Goal: Information Seeking & Learning: Learn about a topic

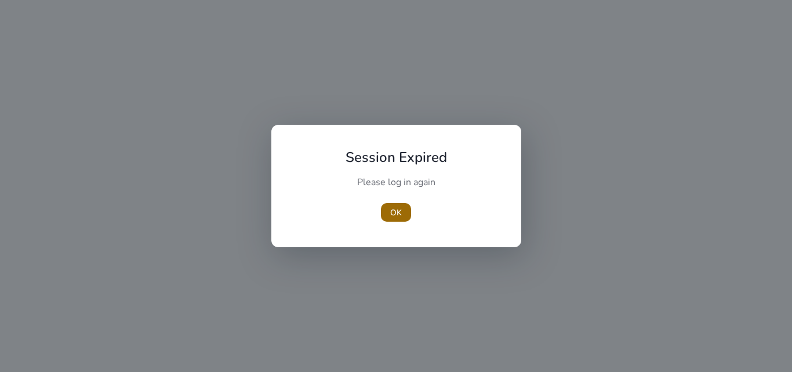
click at [395, 214] on span "OK" at bounding box center [396, 212] width 12 height 12
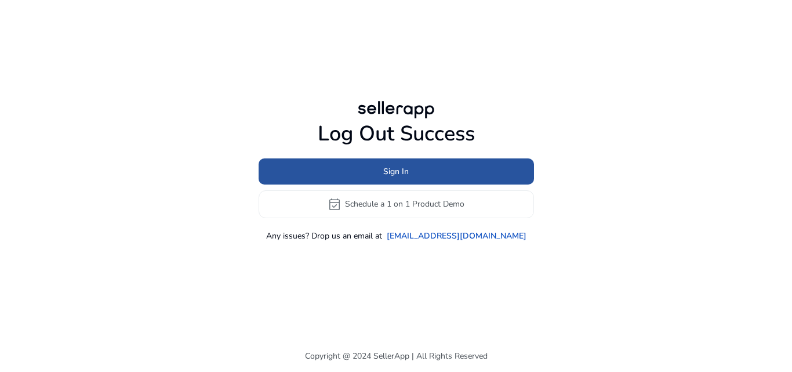
click at [412, 175] on span at bounding box center [396, 171] width 275 height 28
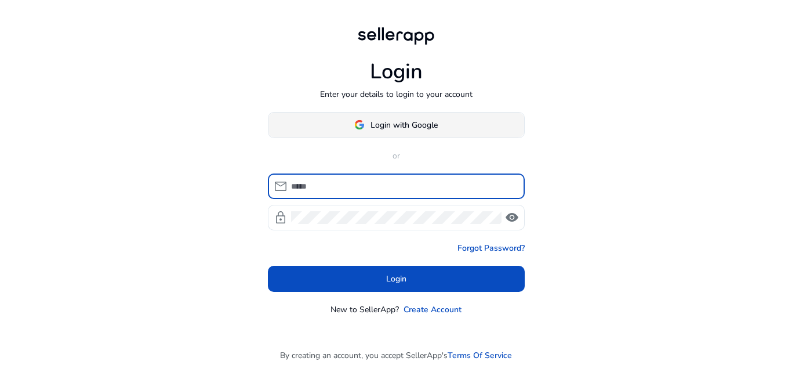
click at [442, 126] on span at bounding box center [396, 125] width 256 height 28
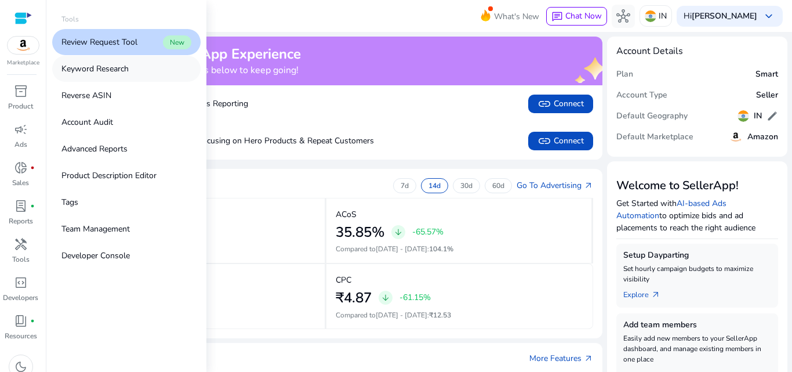
click at [115, 69] on p "Keyword Research" at bounding box center [94, 69] width 67 height 12
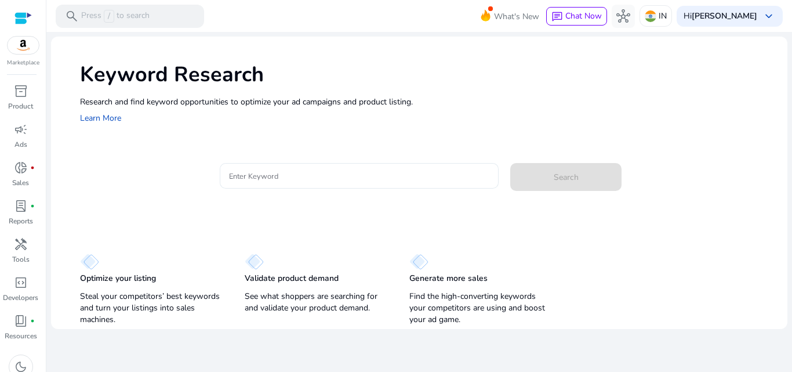
click at [392, 184] on div at bounding box center [359, 176] width 261 height 26
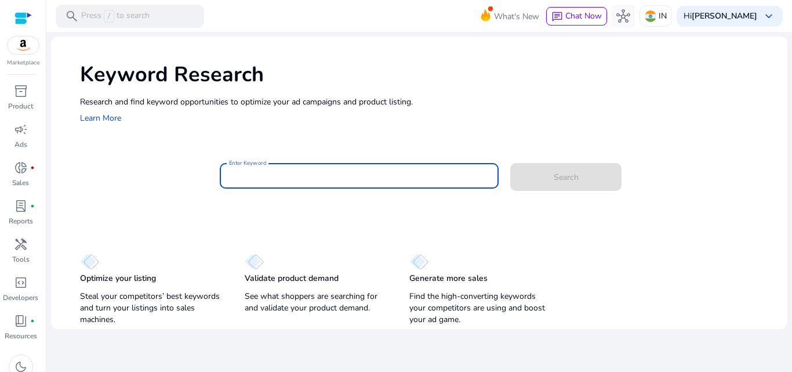
click at [397, 174] on input "Enter Keyword" at bounding box center [359, 175] width 261 height 13
paste input "**********"
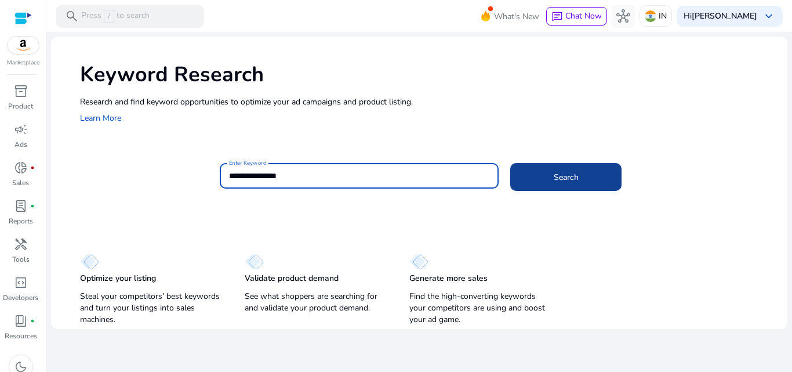
type input "**********"
click at [539, 175] on span at bounding box center [565, 177] width 111 height 28
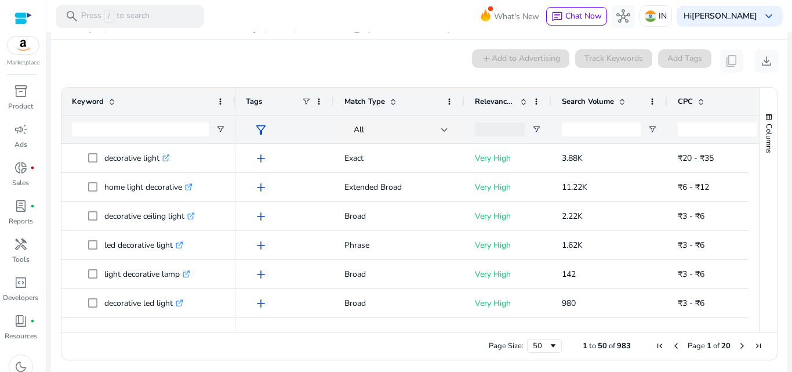
scroll to position [110, 0]
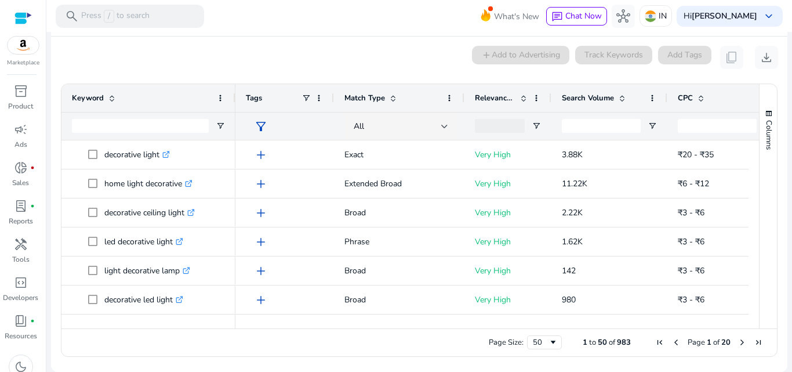
click at [581, 107] on div "Search Volume" at bounding box center [603, 98] width 82 height 22
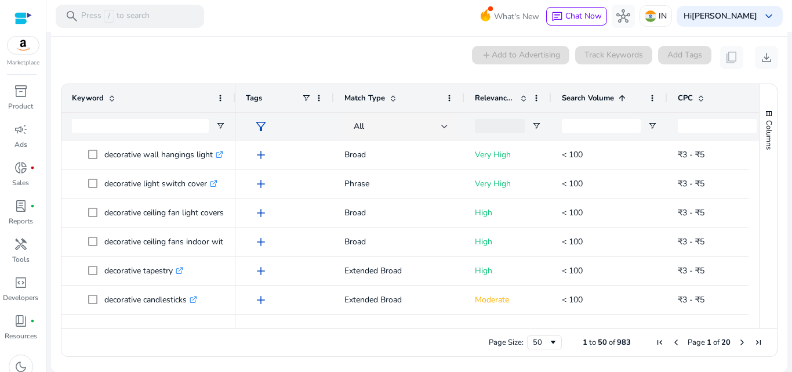
click at [581, 103] on div "Search Volume 1" at bounding box center [603, 98] width 82 height 22
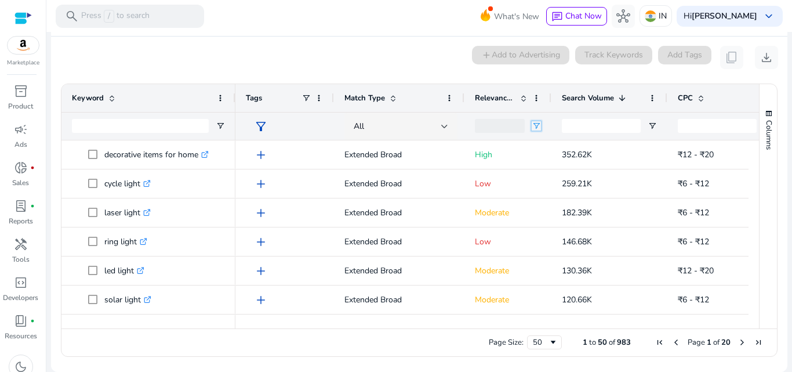
click at [537, 125] on span "Open Filter Menu" at bounding box center [536, 125] width 9 height 9
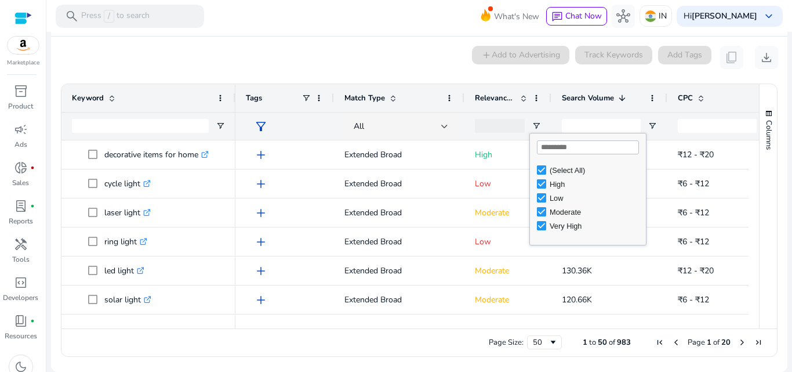
click at [547, 170] on div "(Select All)" at bounding box center [591, 170] width 109 height 14
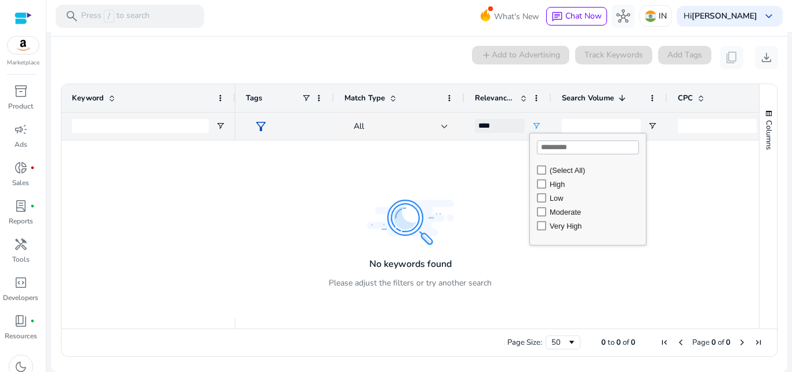
click at [539, 220] on div "Very High" at bounding box center [591, 226] width 109 height 14
type input "**********"
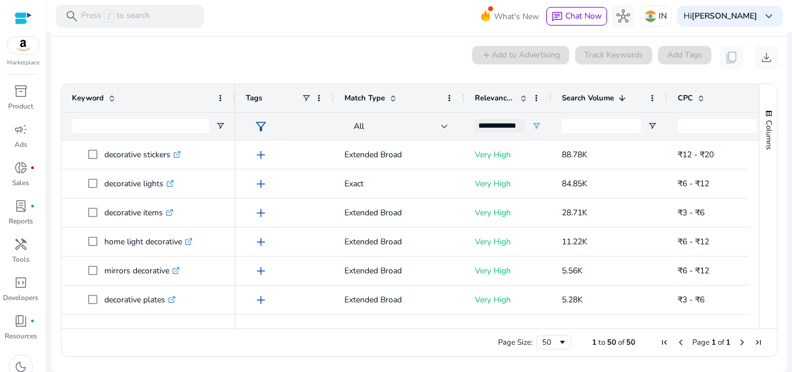
click at [383, 14] on mat-toolbar "search Press / to search What's New chat Chat Now hub IN [GEOGRAPHIC_DATA][PERS…" at bounding box center [419, 16] width 746 height 32
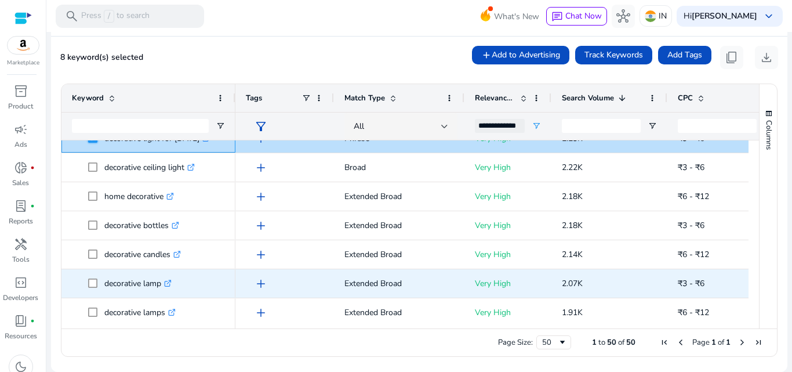
scroll to position [522, 0]
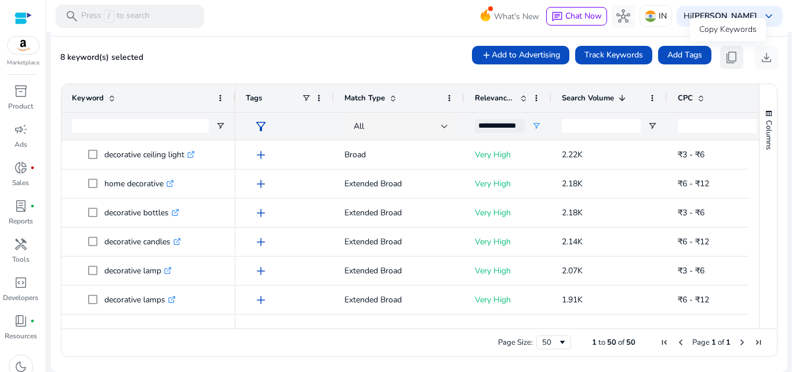
click at [729, 62] on span "content_copy" at bounding box center [732, 57] width 14 height 14
click at [729, 56] on span "content_copy" at bounding box center [732, 57] width 14 height 14
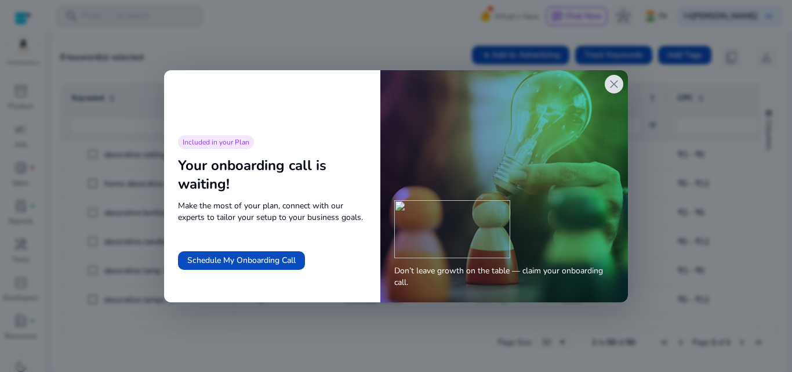
click at [614, 85] on span "close" at bounding box center [614, 84] width 14 height 14
